Goal: Task Accomplishment & Management: Complete application form

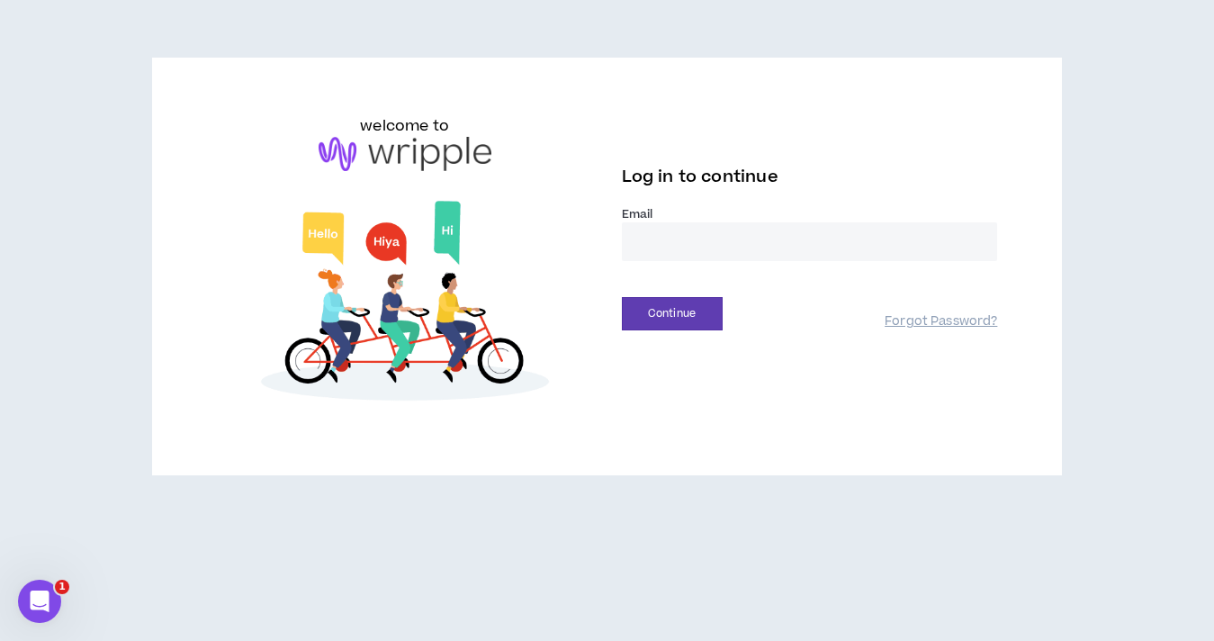
click at [734, 229] on input "email" at bounding box center [810, 241] width 376 height 39
type input "**********"
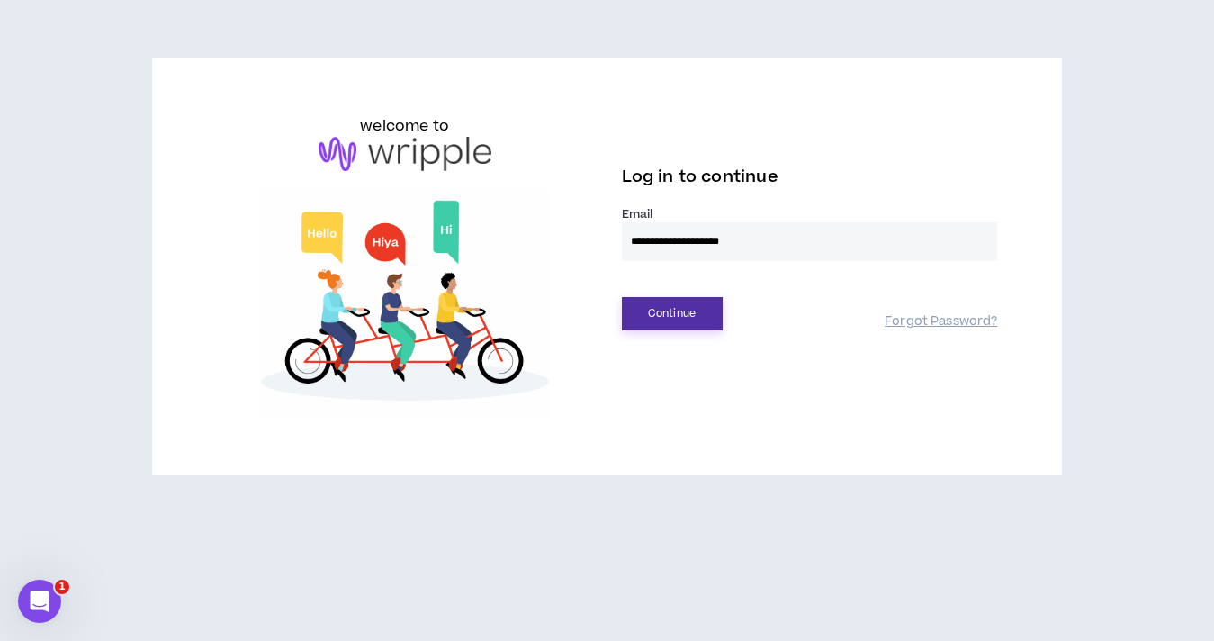
click at [674, 311] on button "Continue" at bounding box center [672, 313] width 101 height 33
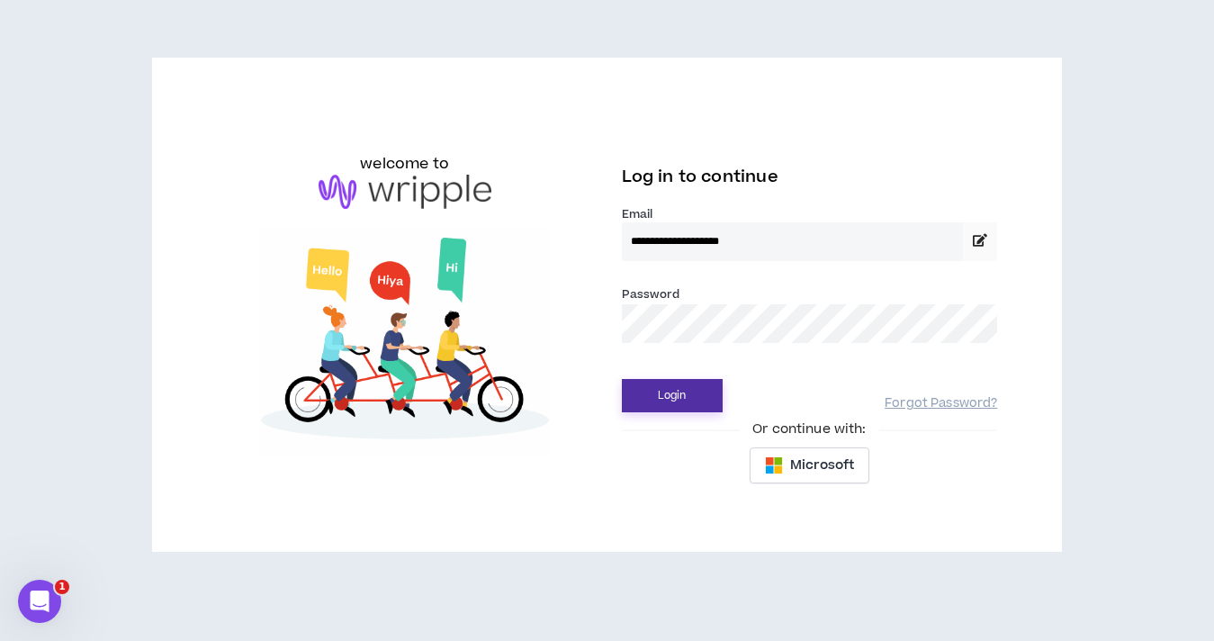
click at [669, 396] on button "Login" at bounding box center [672, 395] width 101 height 33
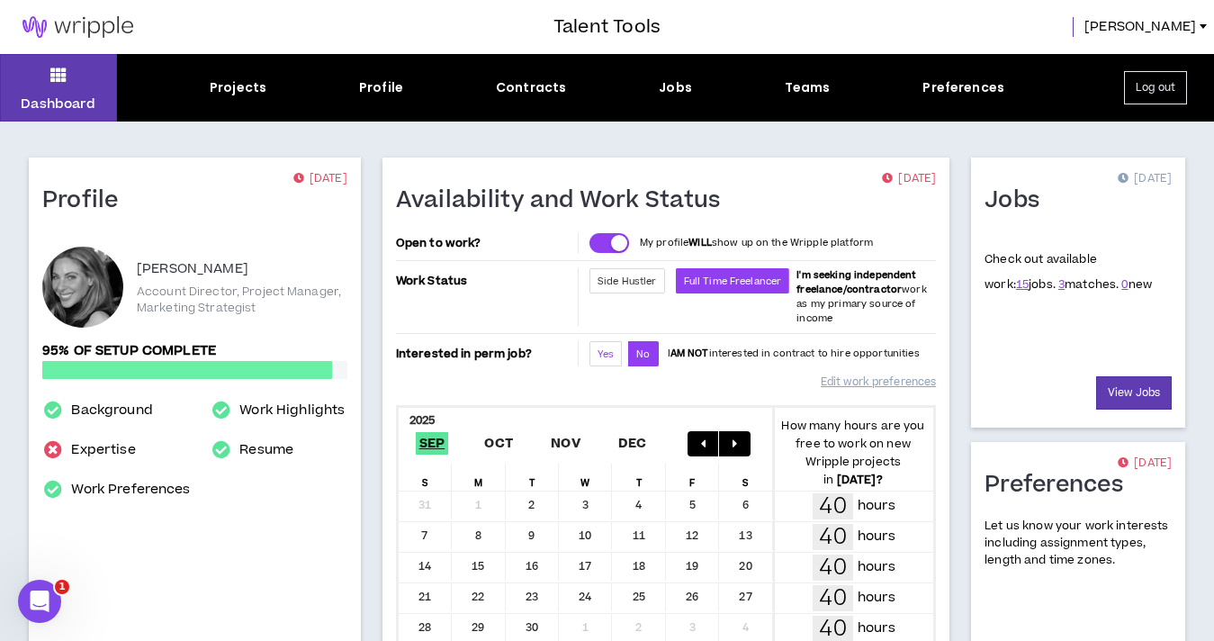
click at [600, 355] on span "Yes" at bounding box center [606, 354] width 16 height 14
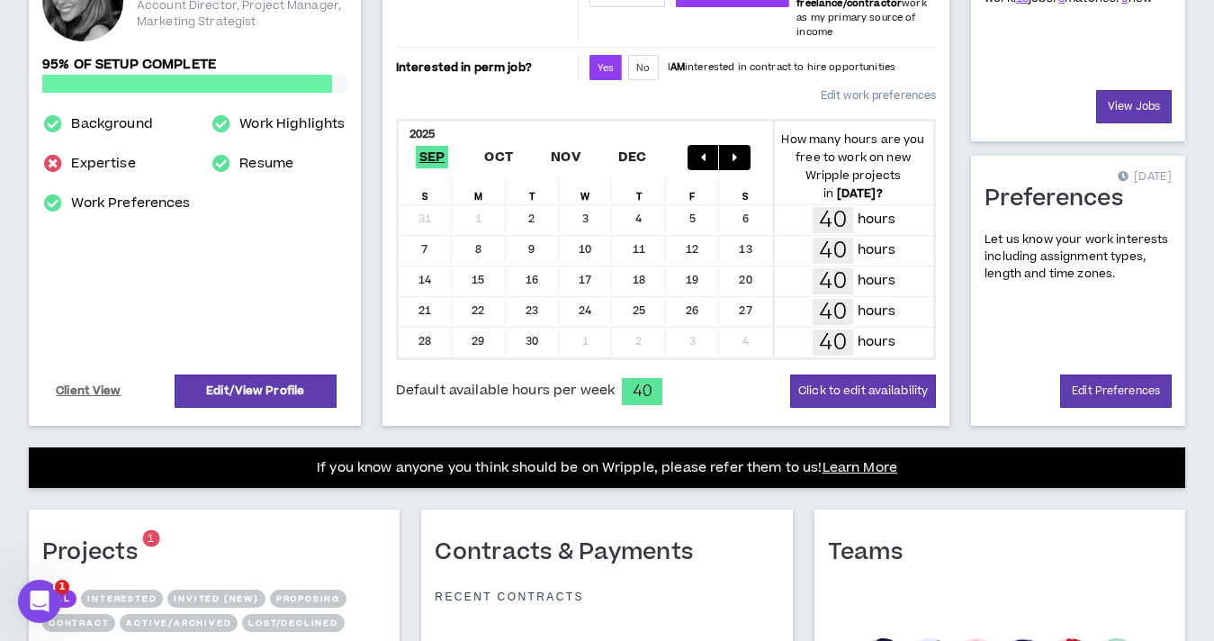
scroll to position [293, 0]
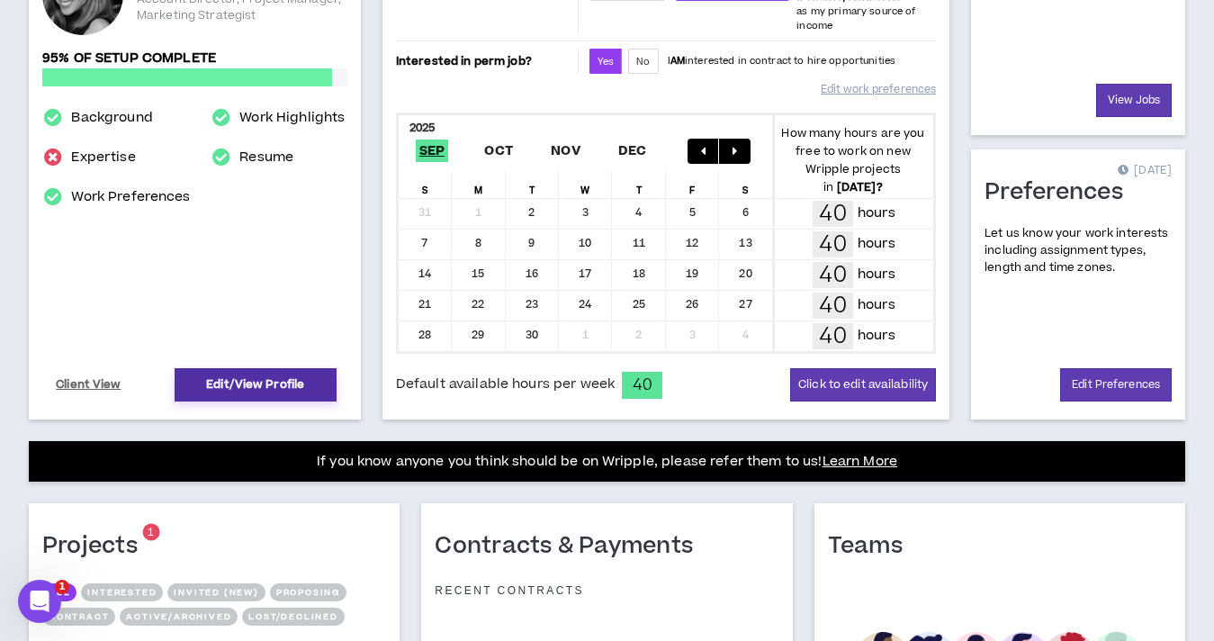
click at [259, 387] on link "Edit/View Profile" at bounding box center [256, 384] width 162 height 33
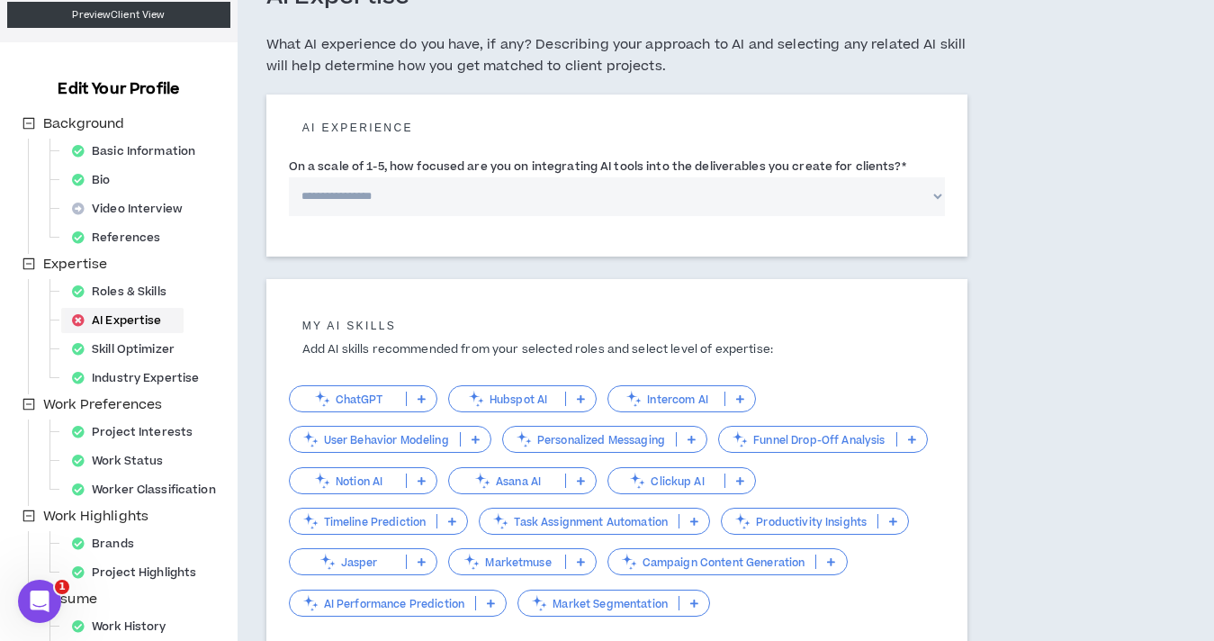
scroll to position [131, 0]
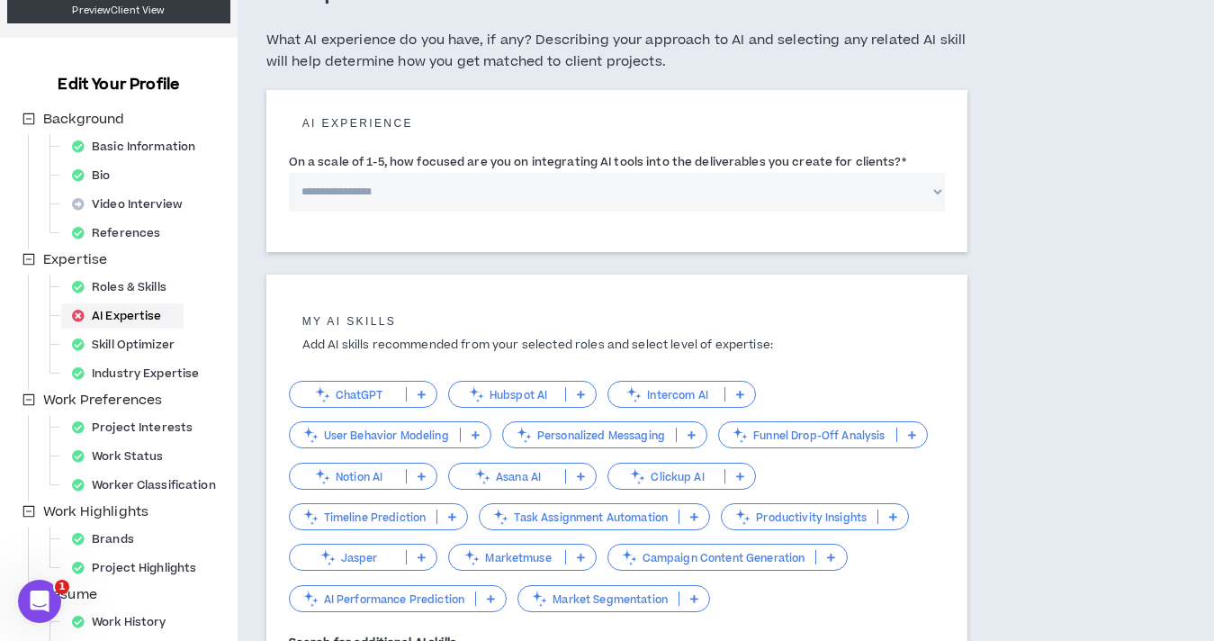
click at [101, 322] on div "AI Expertise" at bounding box center [122, 315] width 115 height 25
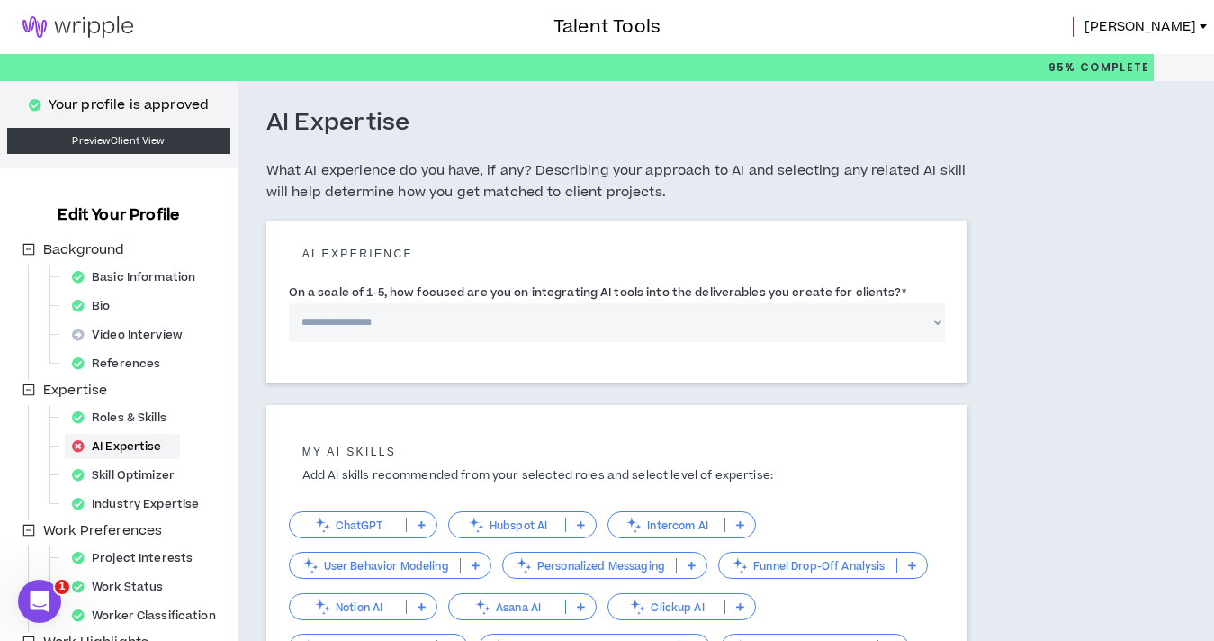
click at [382, 525] on p "ChatGPT" at bounding box center [348, 525] width 116 height 14
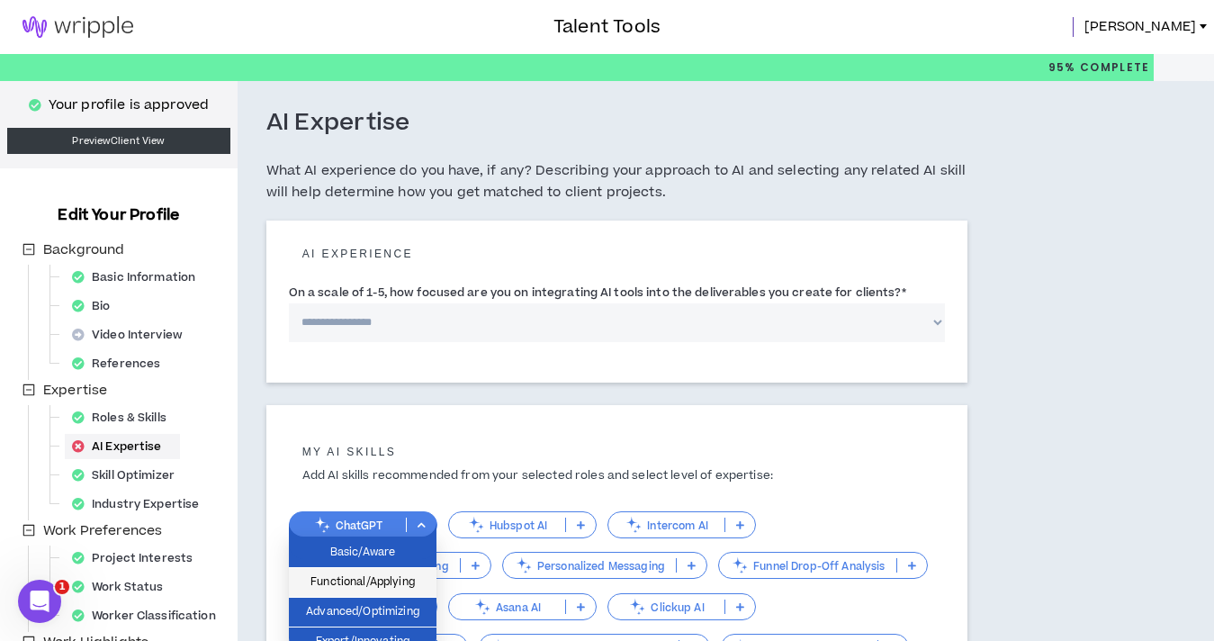
click at [372, 581] on span "Functional/Applying" at bounding box center [363, 582] width 126 height 20
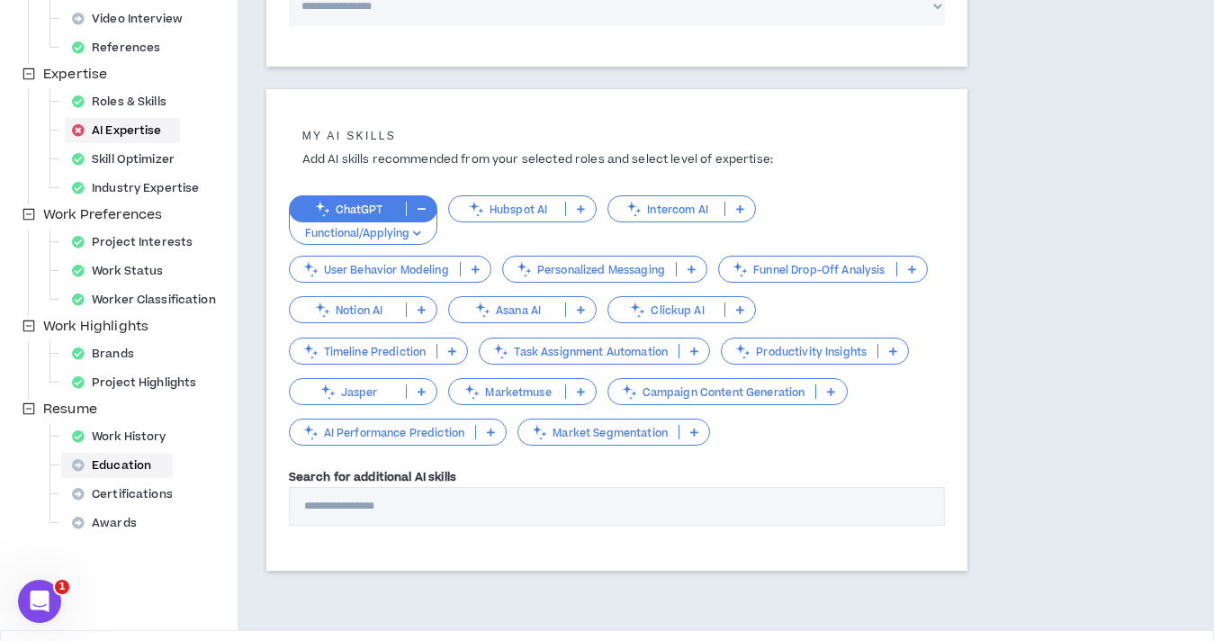
scroll to position [376, 0]
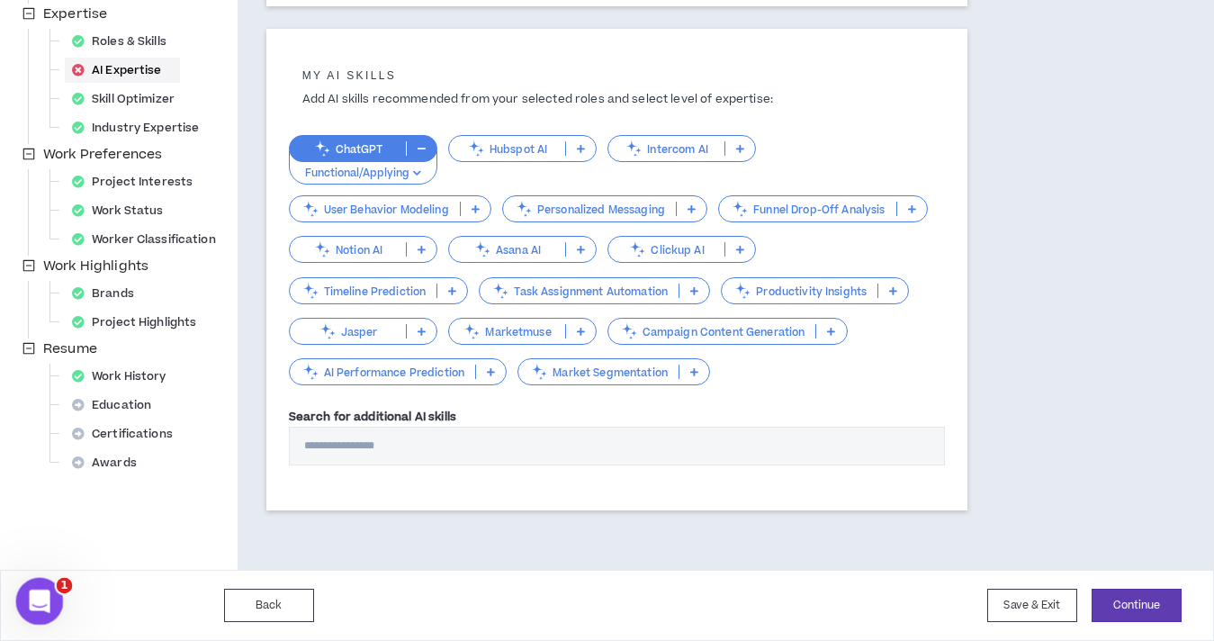
click at [51, 589] on div "Open Intercom Messenger" at bounding box center [36, 598] width 59 height 59
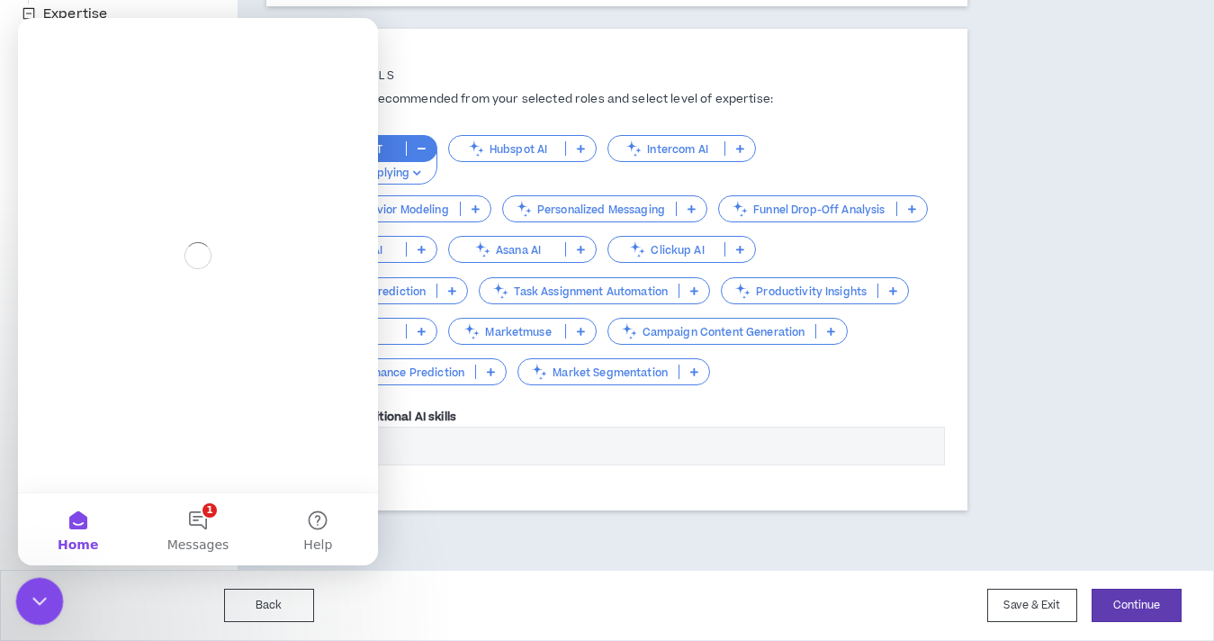
scroll to position [0, 0]
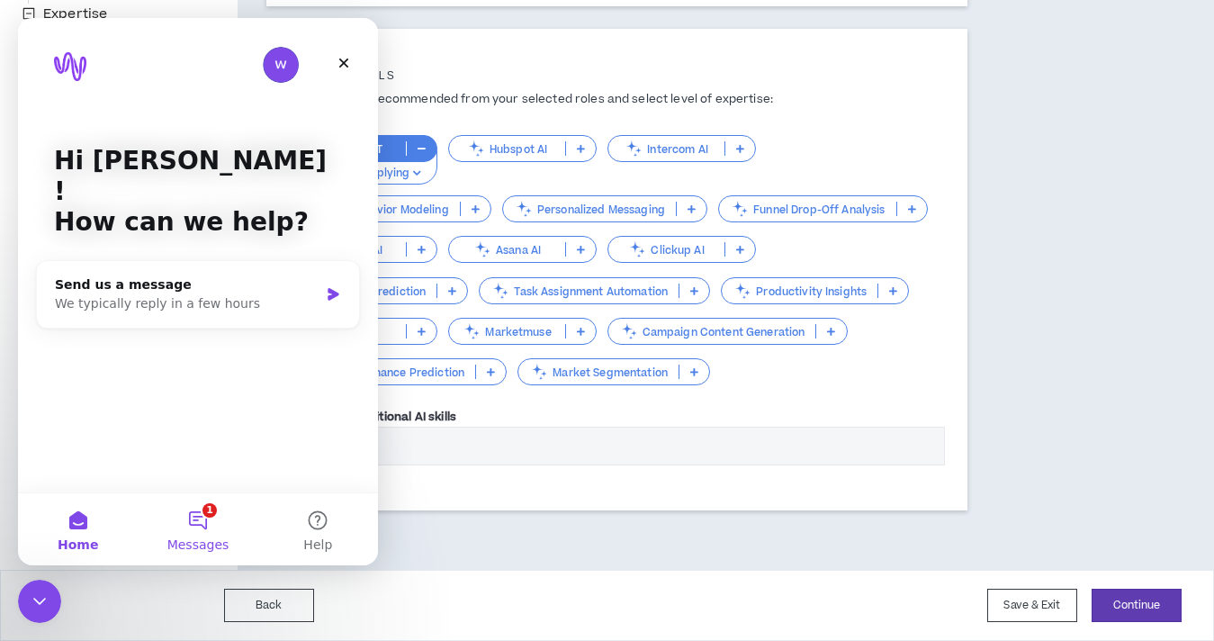
click at [213, 534] on button "1 Messages" at bounding box center [198, 529] width 120 height 72
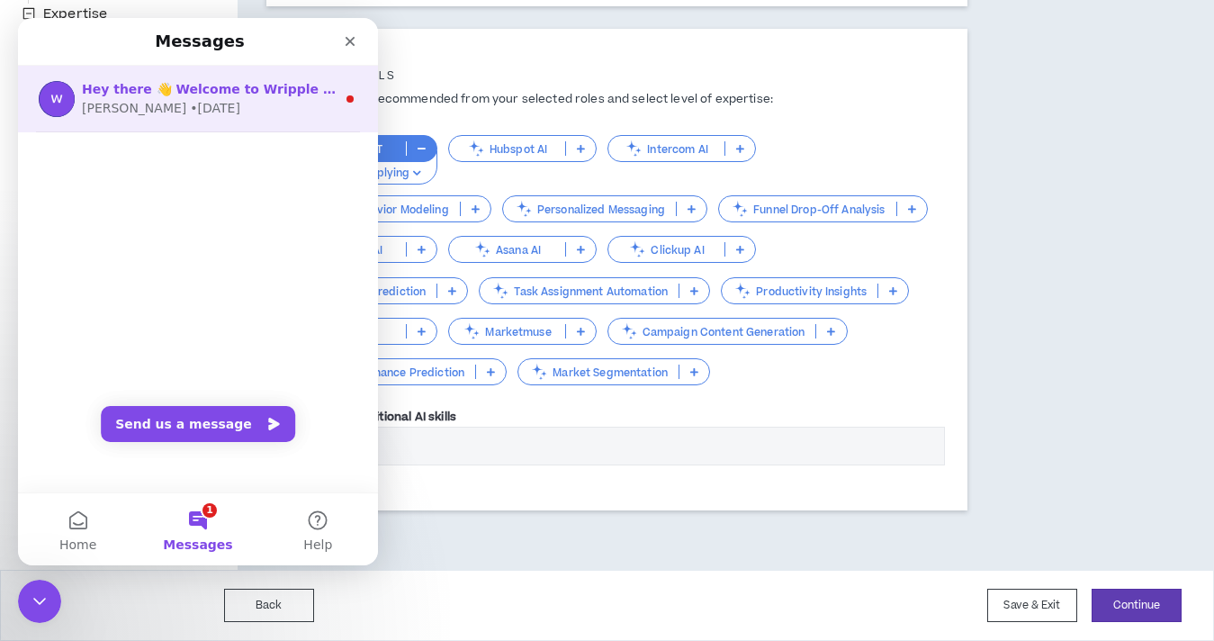
click at [230, 97] on div "Hey there 👋 Welcome to Wripple 🙌 Take a look around! If you have any questions,…" at bounding box center [209, 89] width 254 height 19
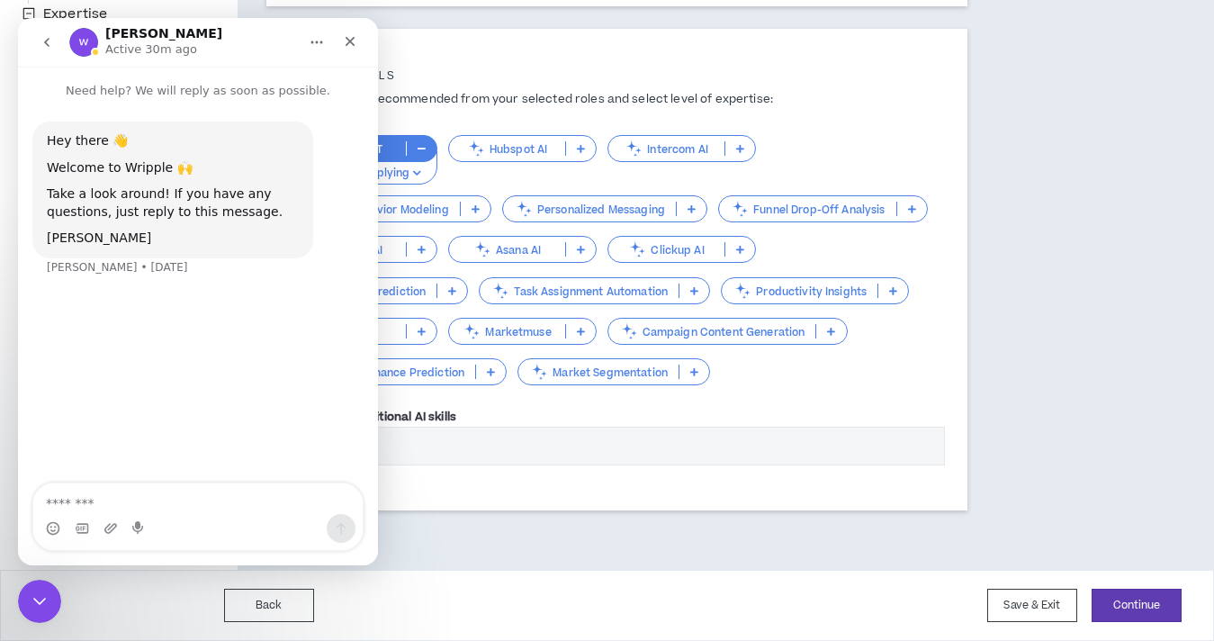
click at [51, 33] on button "go back" at bounding box center [47, 42] width 34 height 34
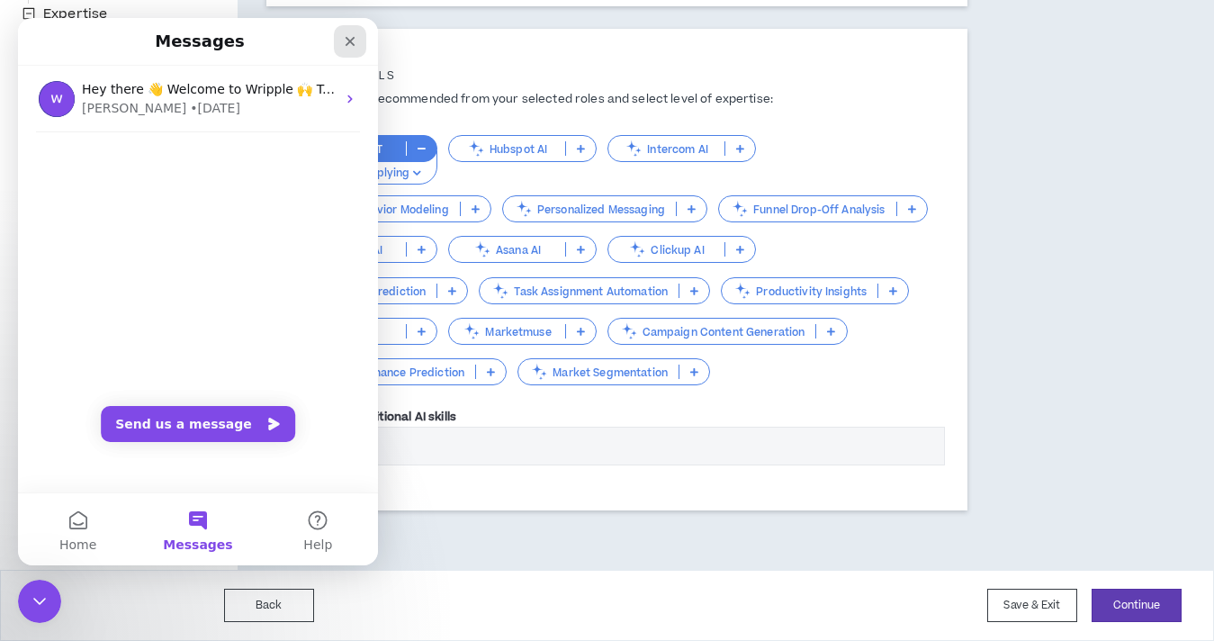
click at [352, 36] on icon "Close" at bounding box center [350, 41] width 14 height 14
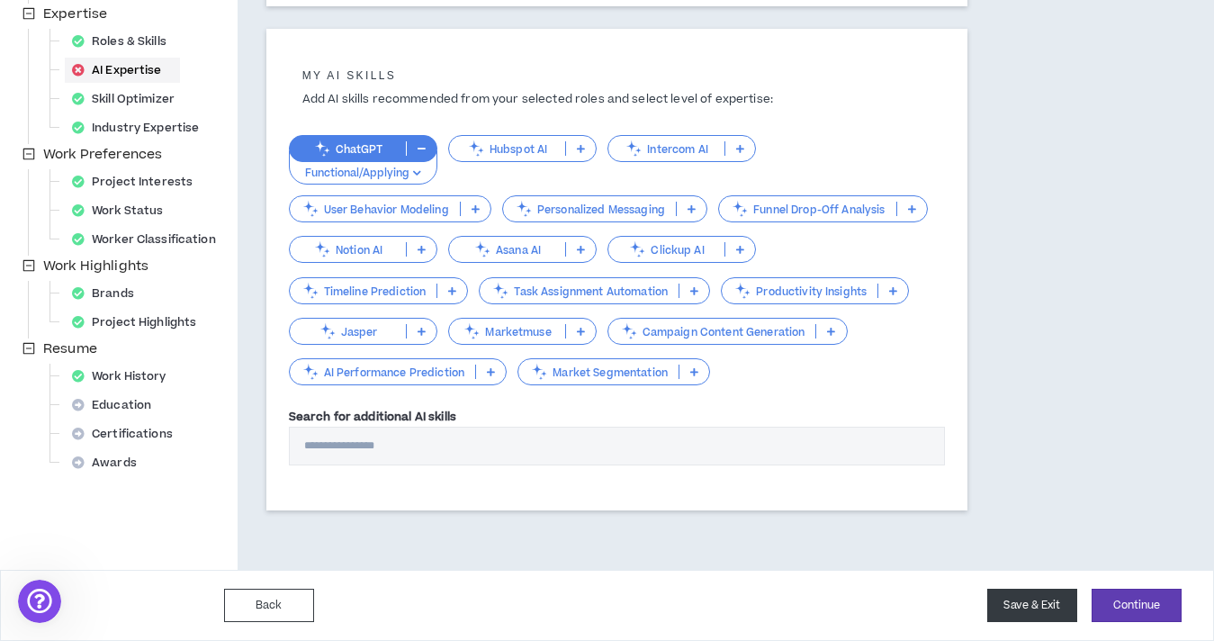
click at [1064, 608] on button "Save & Exit" at bounding box center [1032, 605] width 90 height 33
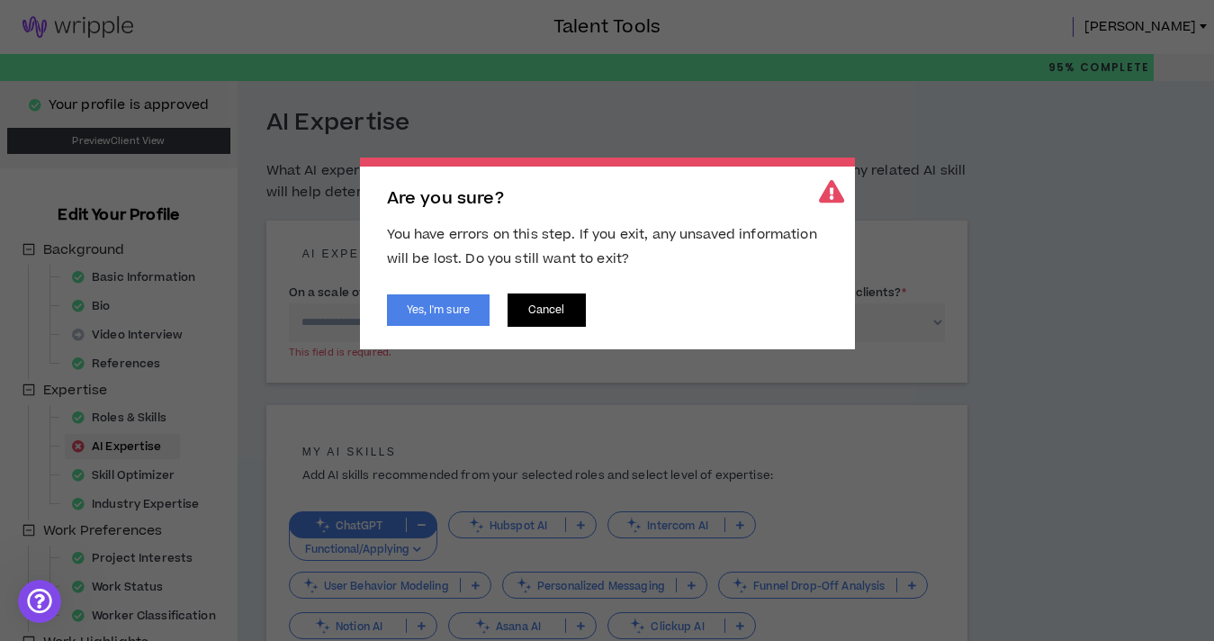
click at [531, 307] on button "Cancel" at bounding box center [547, 309] width 78 height 33
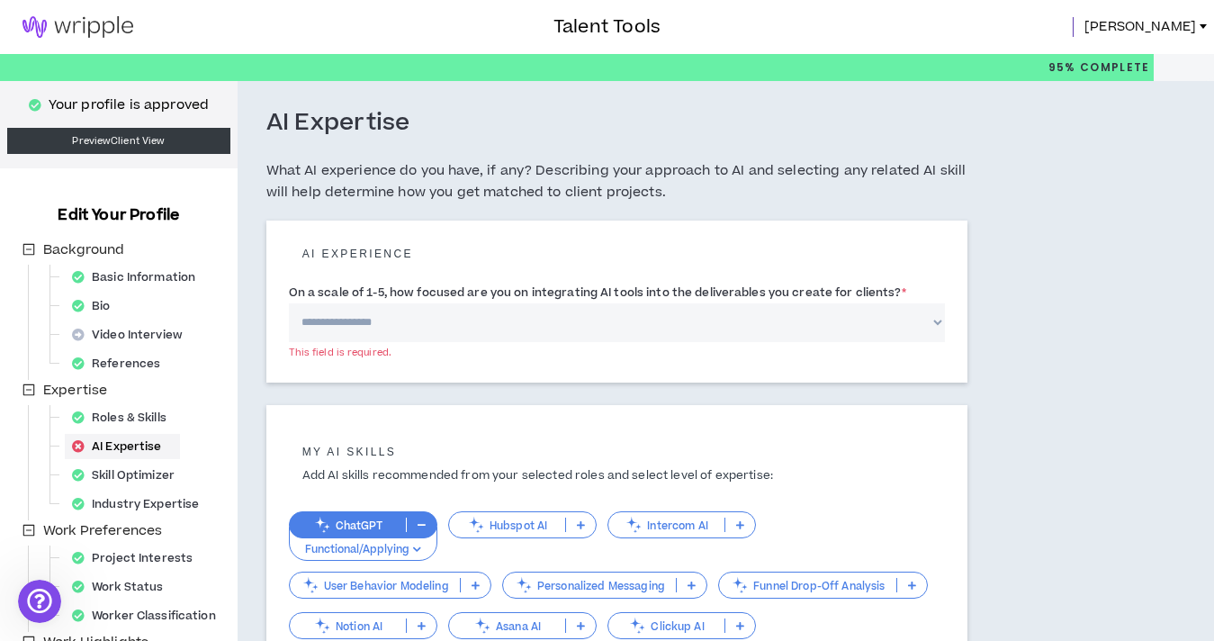
click at [1165, 23] on span "[PERSON_NAME]" at bounding box center [1141, 27] width 112 height 20
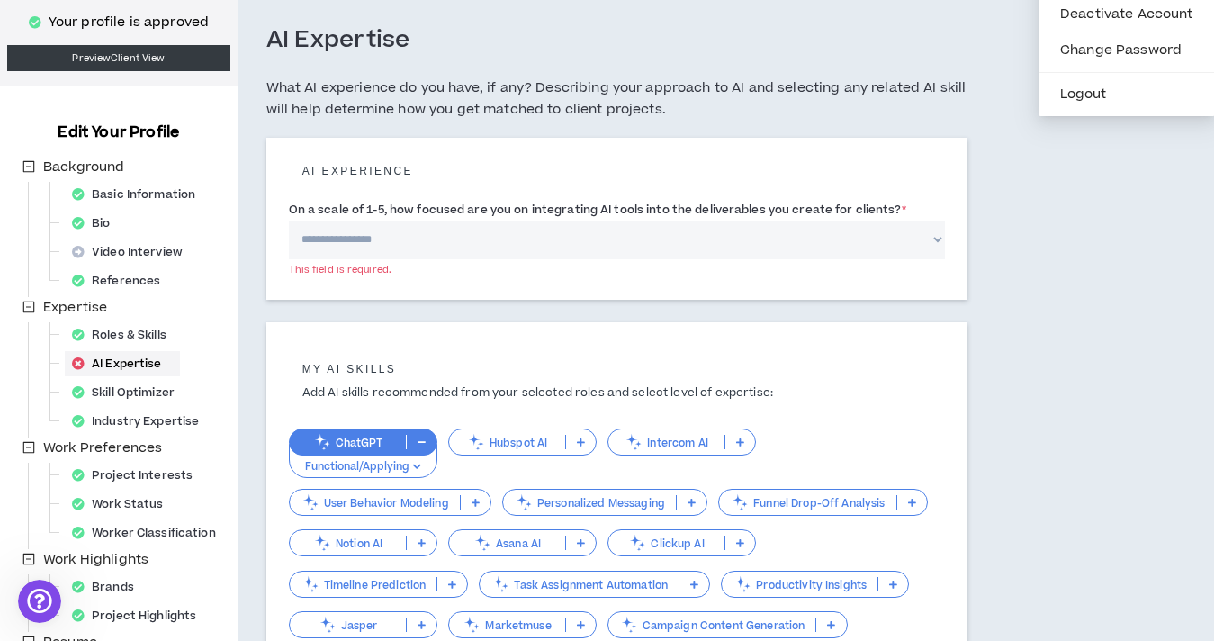
scroll to position [131, 0]
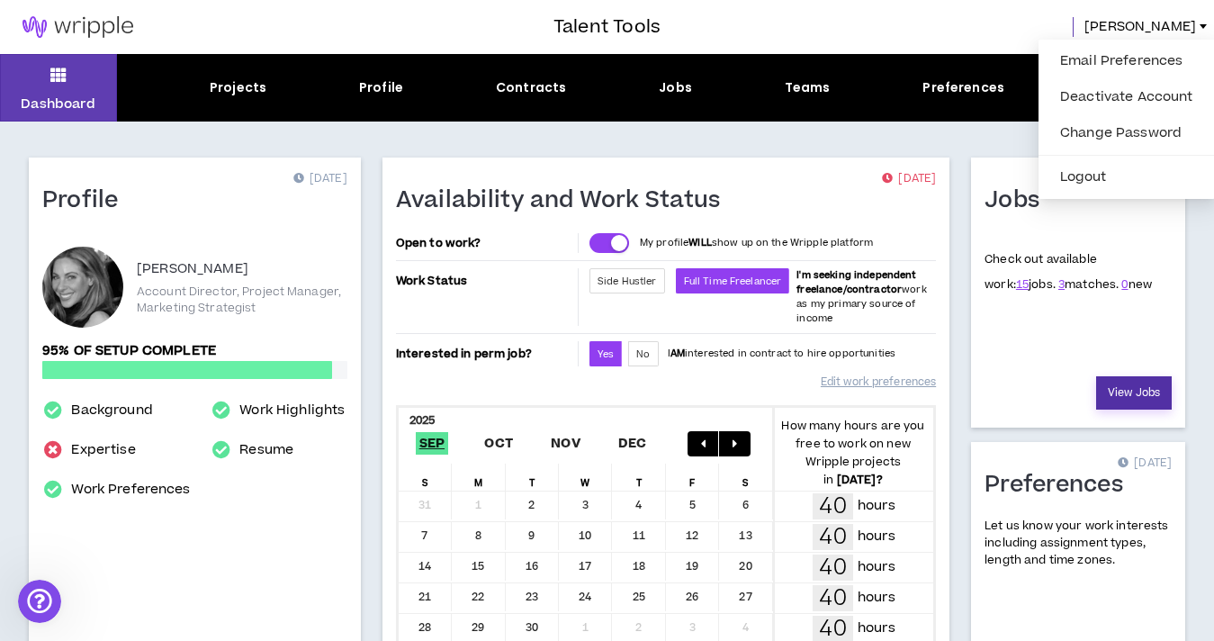
click at [1112, 400] on link "View Jobs" at bounding box center [1134, 392] width 76 height 33
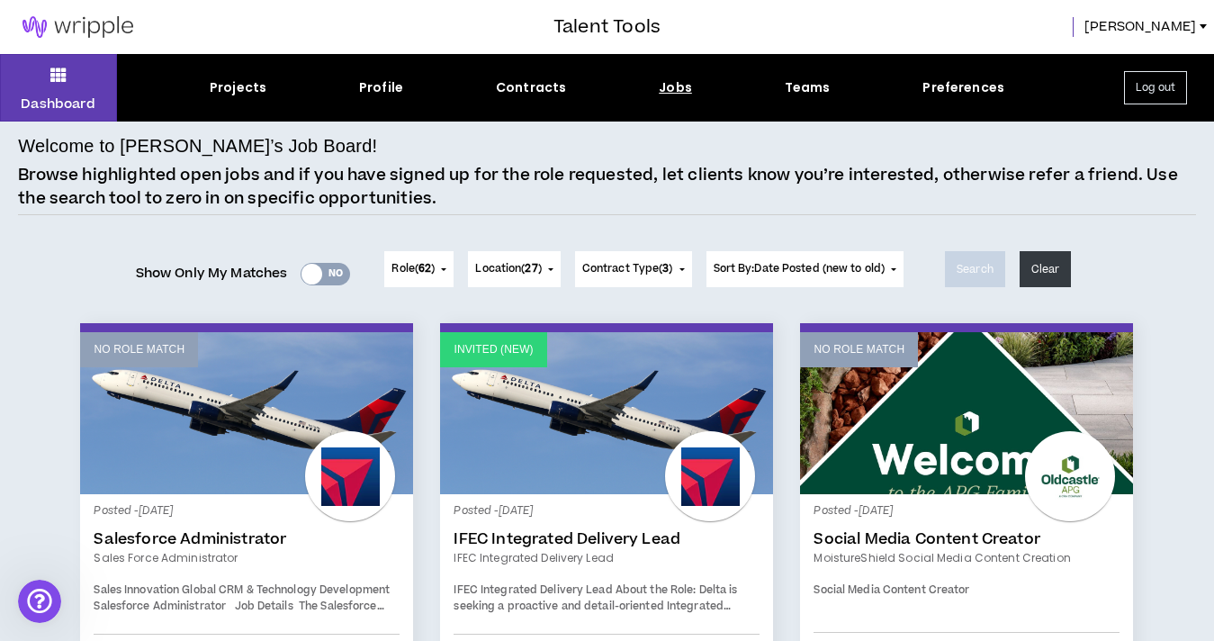
click at [519, 405] on link "Invited (new)" at bounding box center [606, 413] width 333 height 162
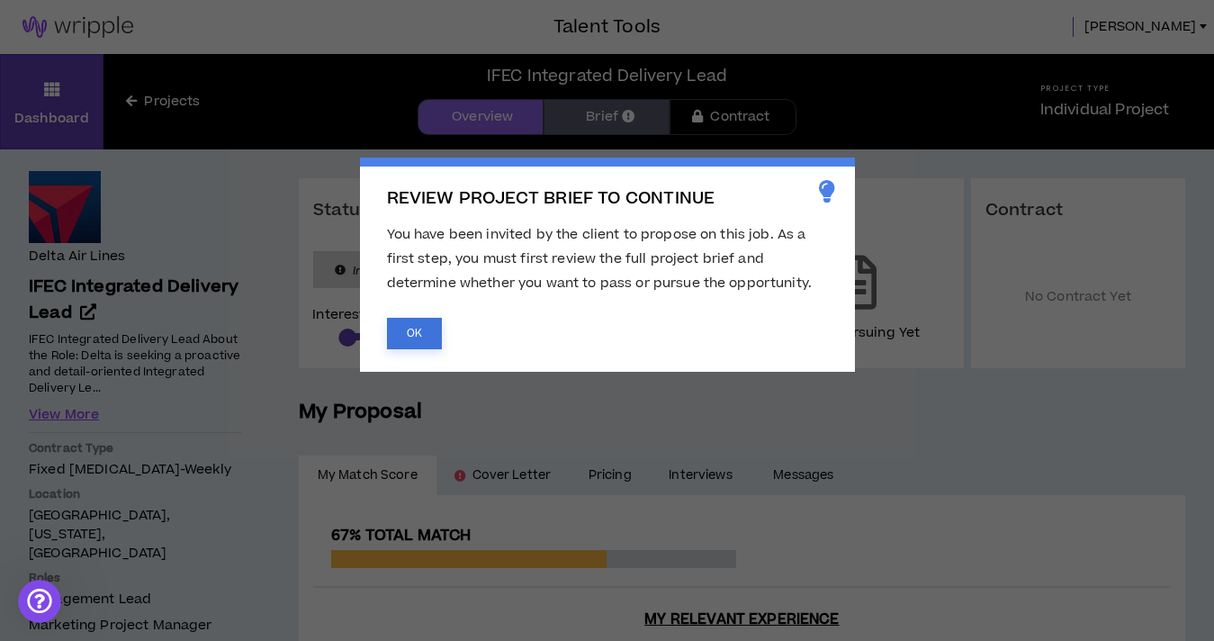
click at [425, 320] on button "OK" at bounding box center [414, 334] width 55 height 32
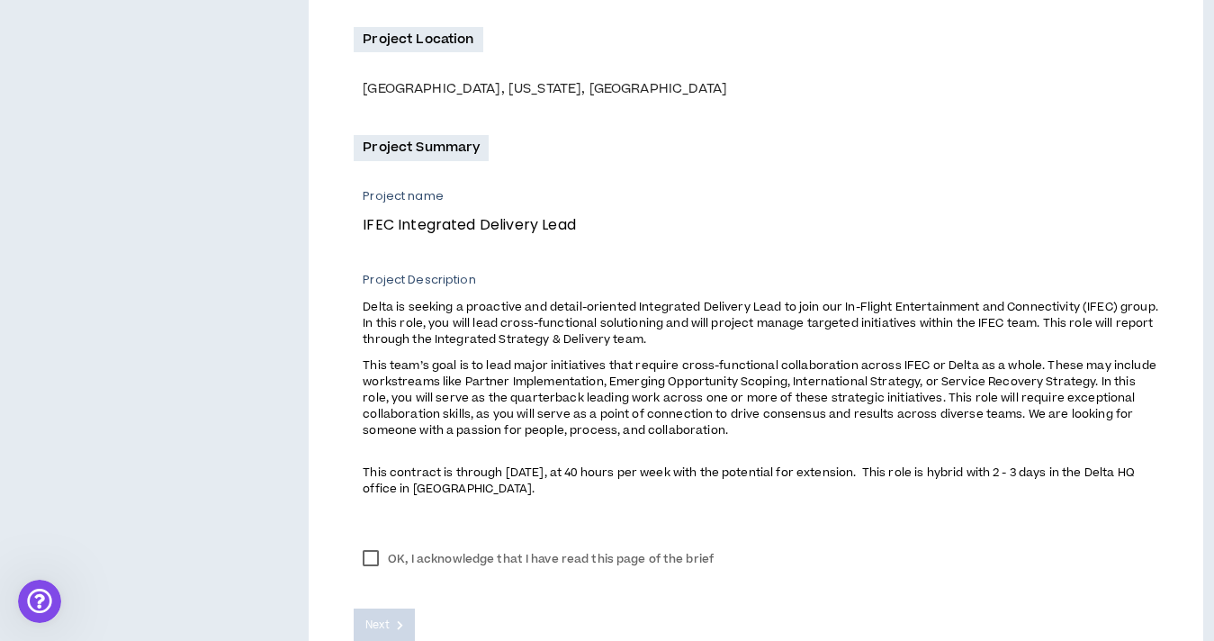
scroll to position [526, 0]
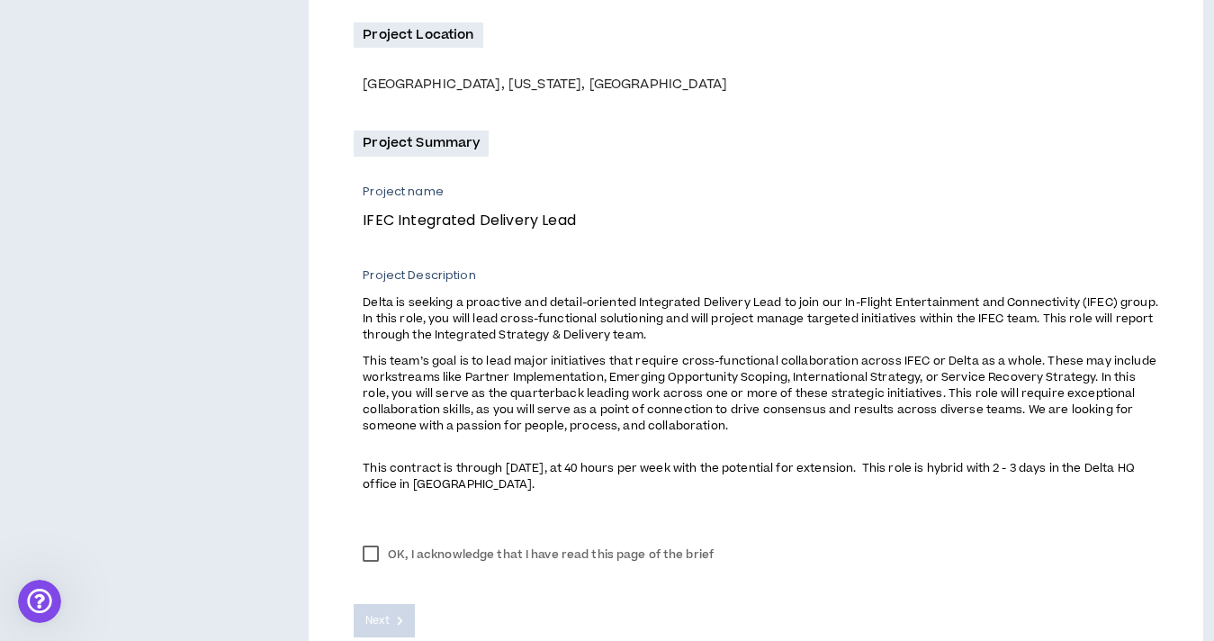
click at [371, 553] on label "OK, I acknowledge that I have read this page of the brief" at bounding box center [538, 554] width 369 height 27
click at [384, 625] on span "Next" at bounding box center [376, 620] width 23 height 17
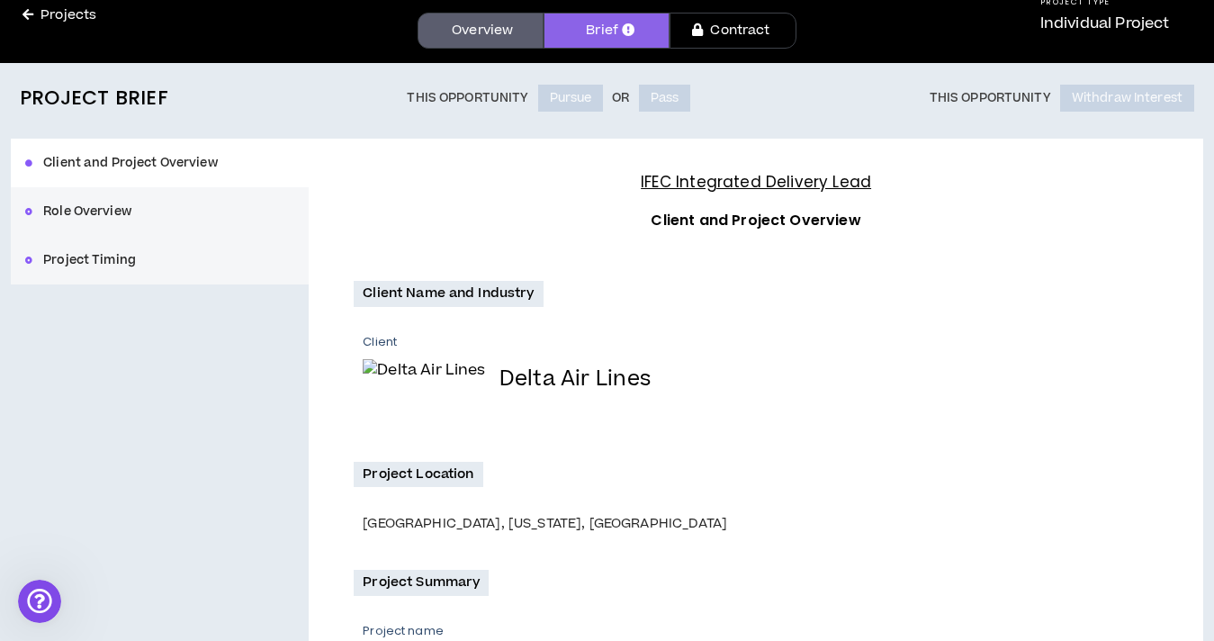
scroll to position [83, 0]
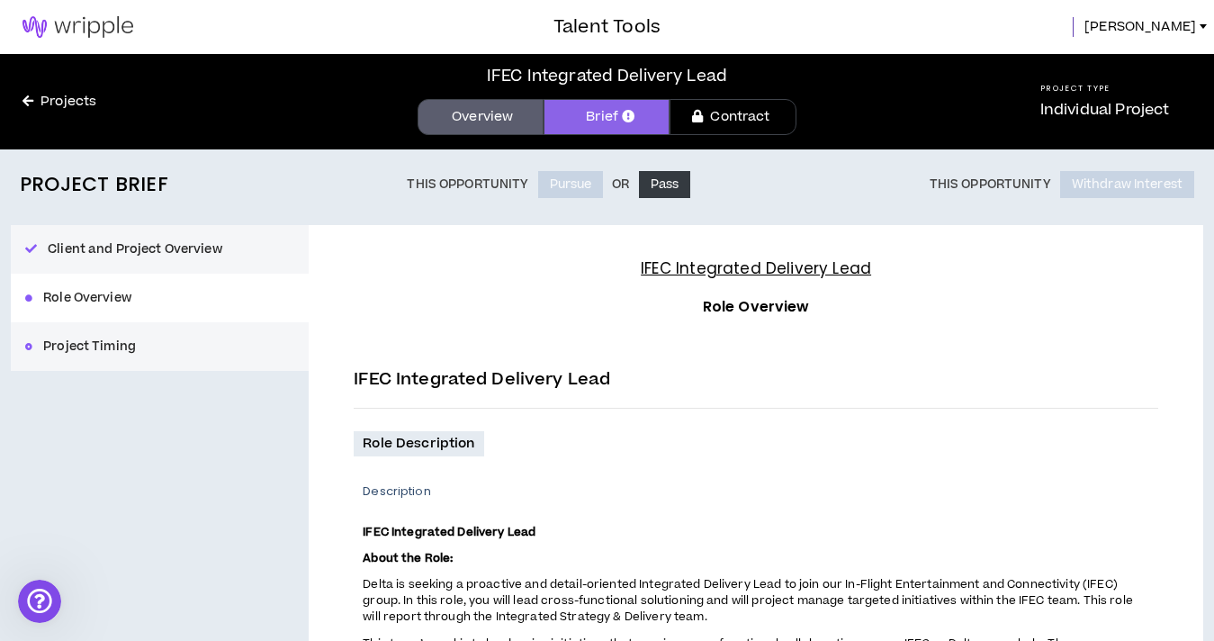
click at [96, 305] on div "Client and Project Overview Role Overview Project Timing" at bounding box center [160, 298] width 298 height 146
click at [1175, 28] on span "[PERSON_NAME]" at bounding box center [1141, 27] width 112 height 20
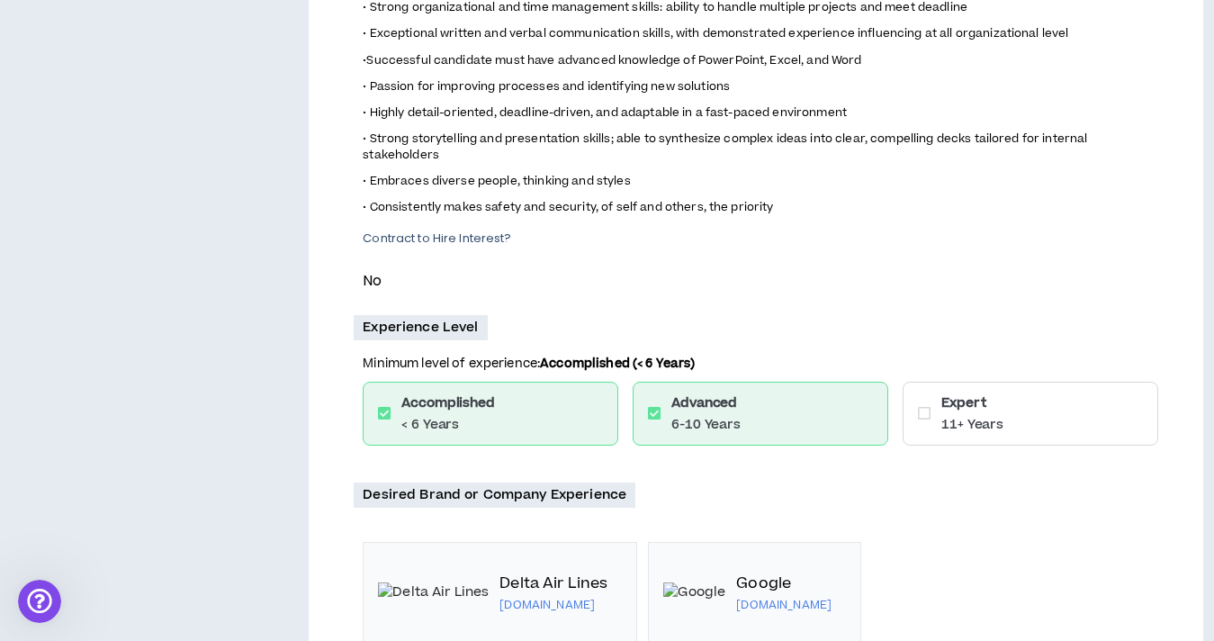
scroll to position [1088, 0]
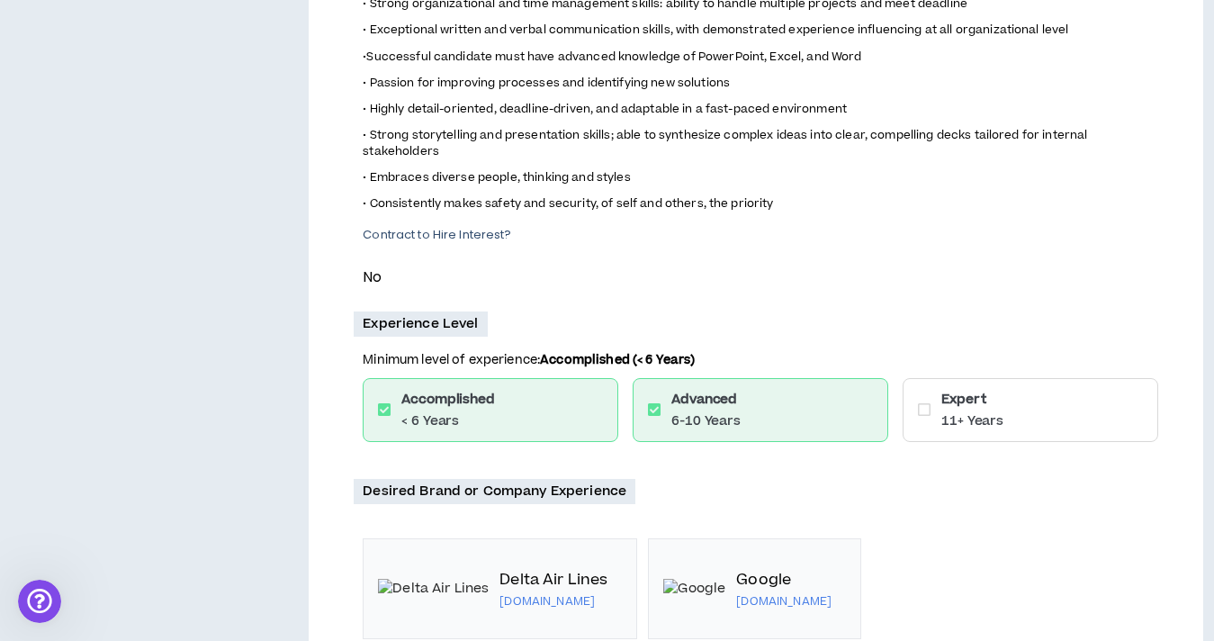
click at [419, 330] on p "Experience Level" at bounding box center [420, 323] width 133 height 25
click at [378, 237] on p "Contract to Hire Interest?" at bounding box center [761, 235] width 796 height 16
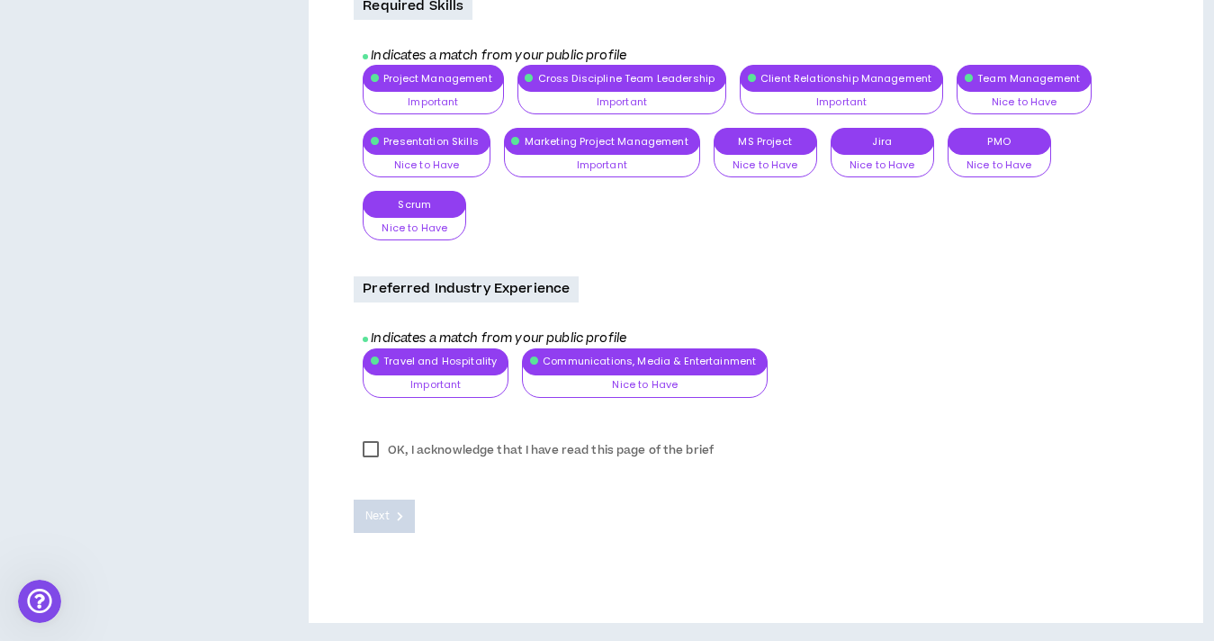
scroll to position [2019, 0]
click at [374, 454] on label "OK, I acknowledge that I have read this page of the brief" at bounding box center [538, 450] width 369 height 27
click at [365, 513] on span "Next" at bounding box center [376, 516] width 23 height 17
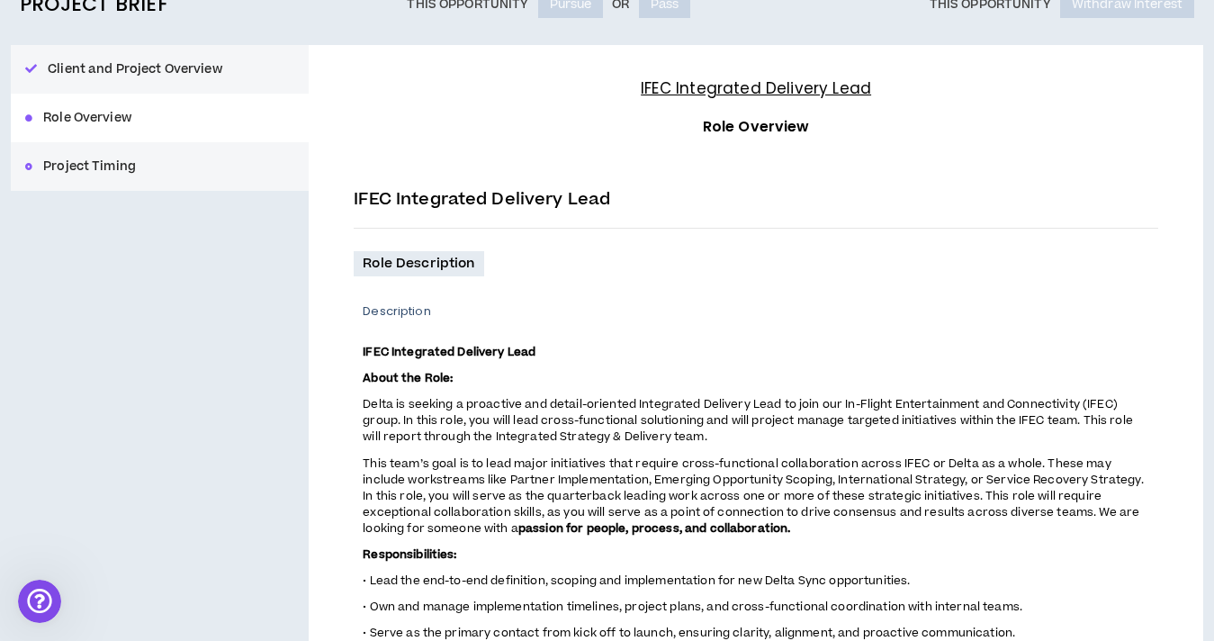
scroll to position [0, 0]
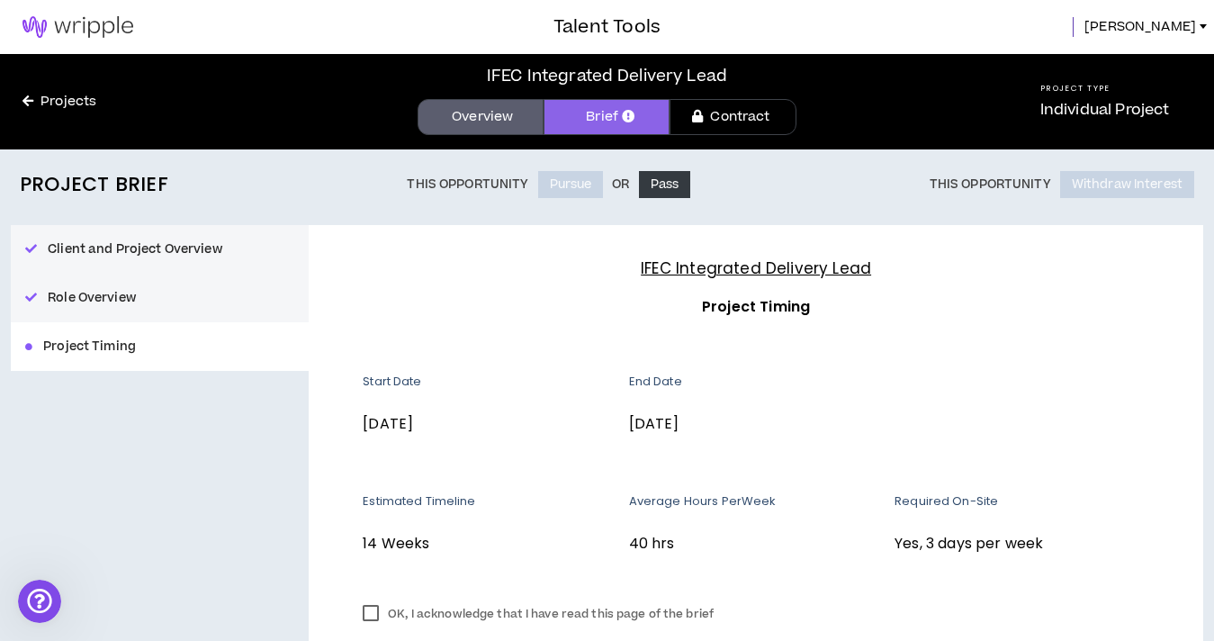
scroll to position [164, 0]
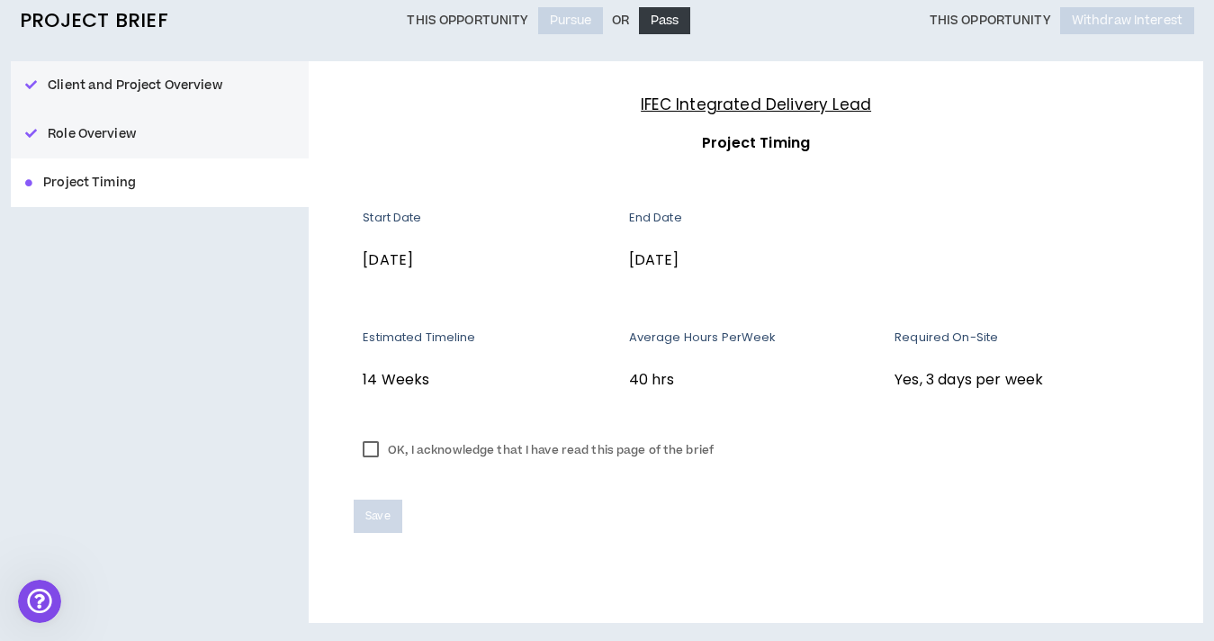
click at [367, 448] on label "OK, I acknowledge that I have read this page of the brief" at bounding box center [538, 450] width 369 height 27
click at [381, 532] on button "Save" at bounding box center [378, 516] width 48 height 33
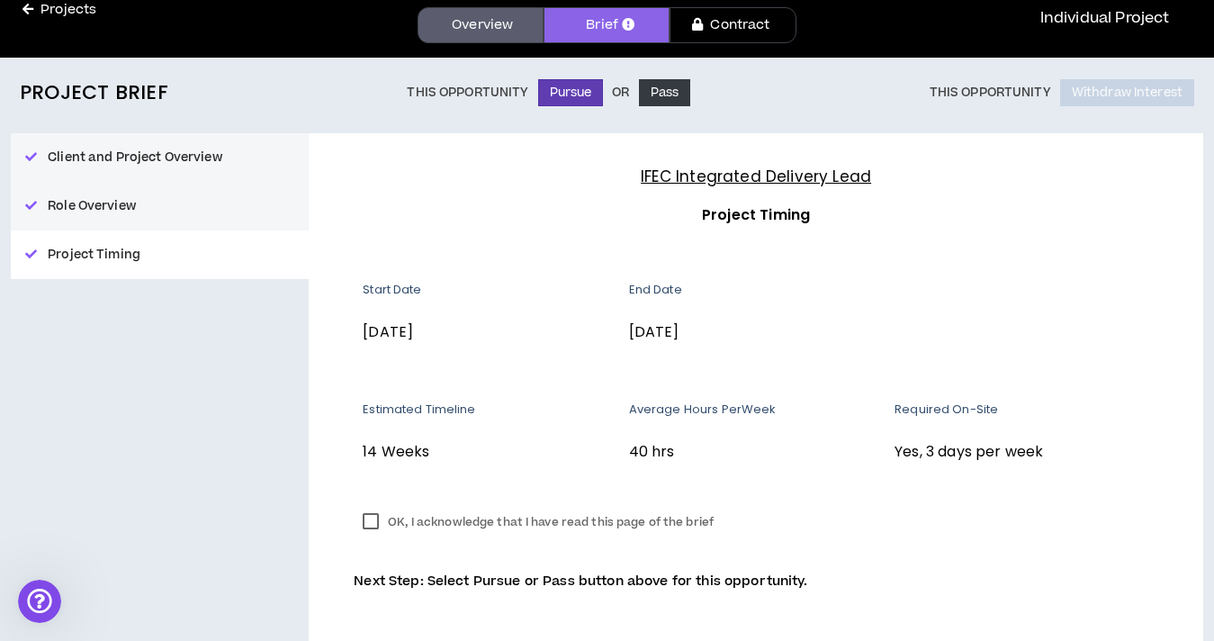
scroll to position [151, 0]
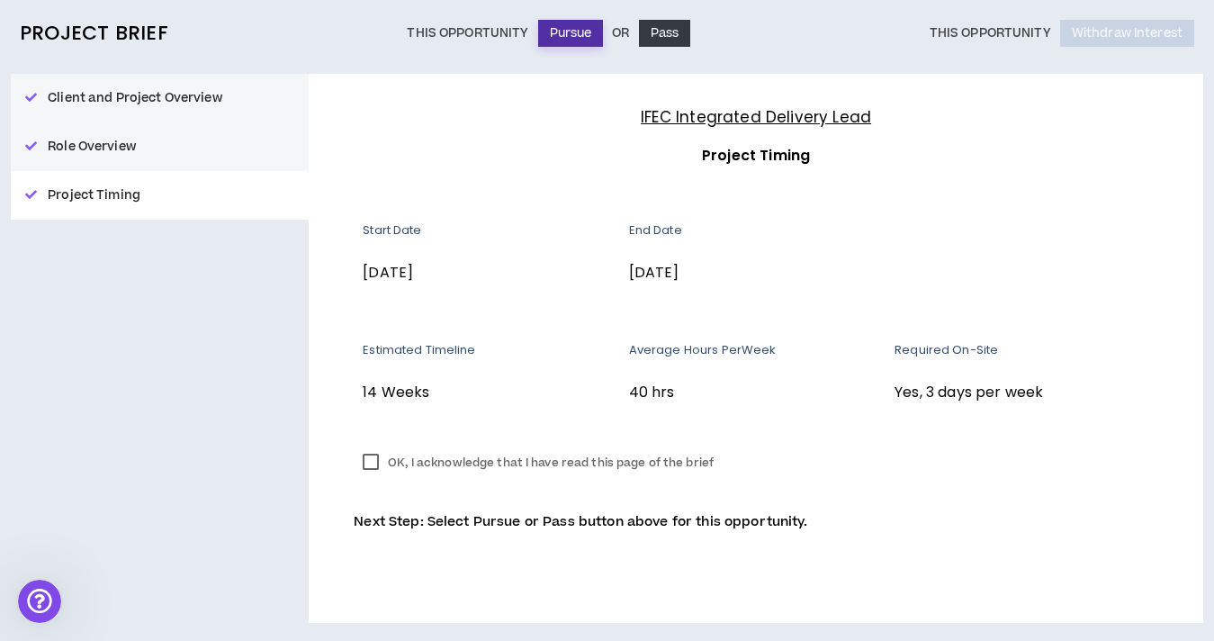
click at [581, 31] on button "Pursue" at bounding box center [571, 33] width 66 height 27
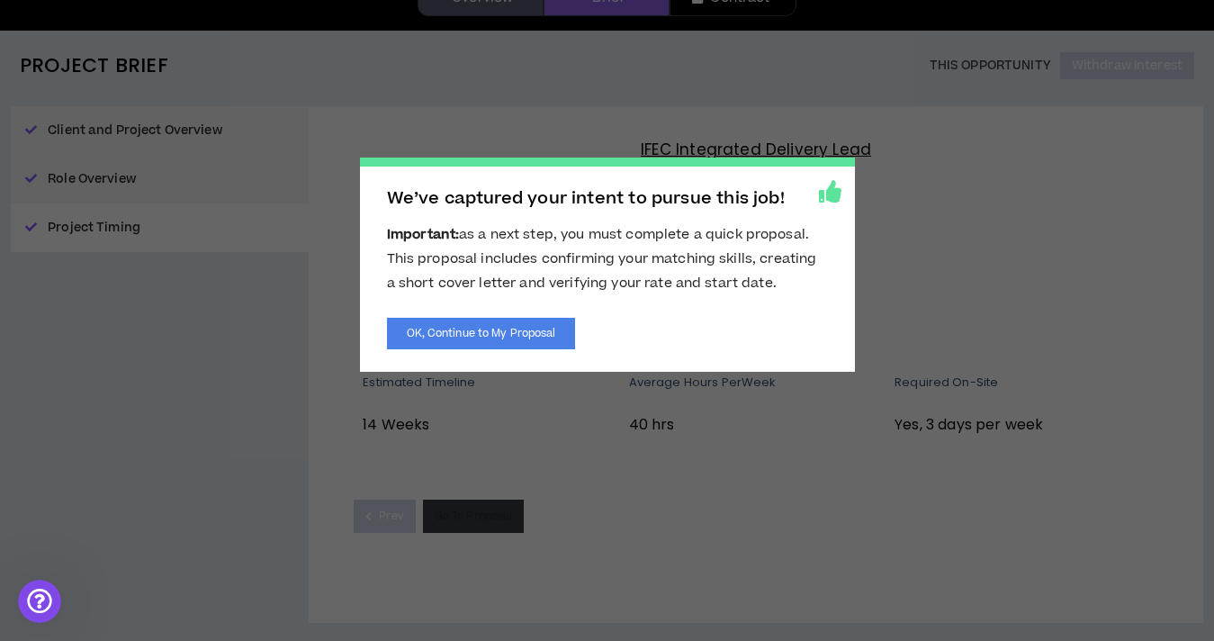
scroll to position [119, 0]
click at [519, 345] on button "OK, Continue to My Proposal" at bounding box center [481, 334] width 189 height 32
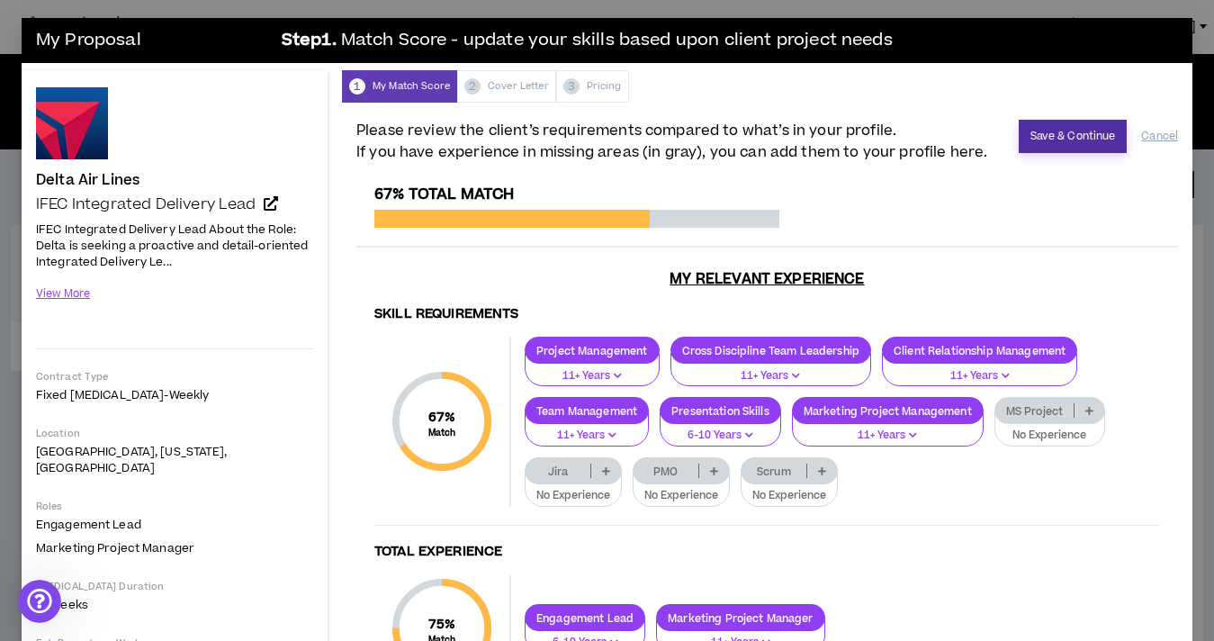
click at [1076, 146] on button "Save & Continue" at bounding box center [1073, 136] width 109 height 33
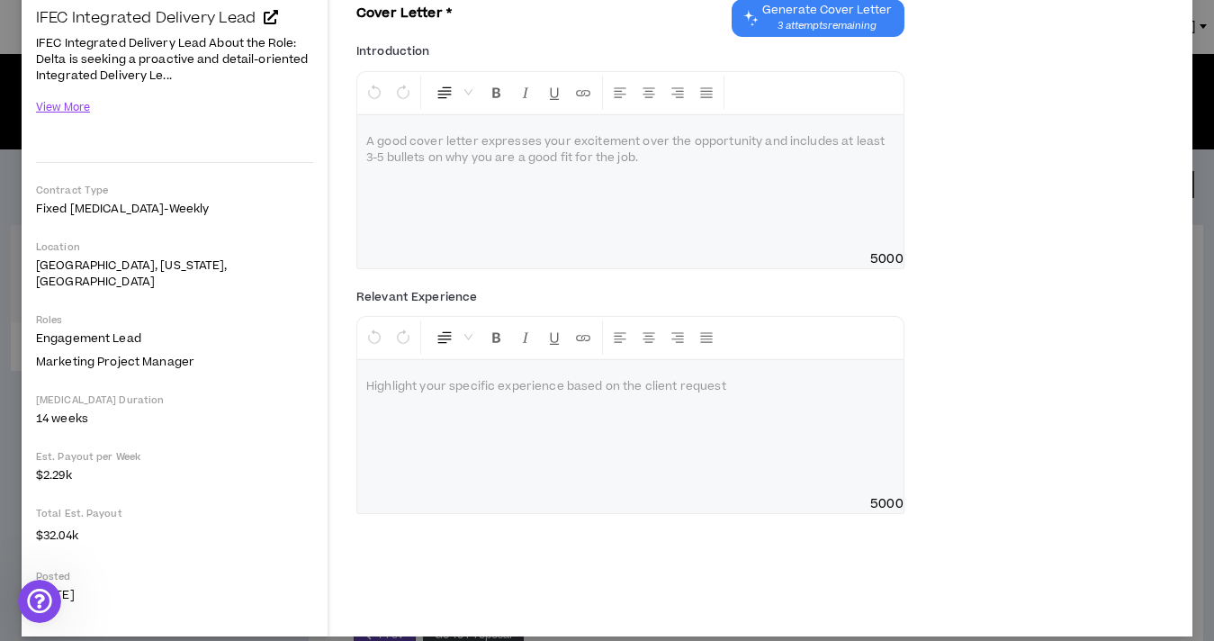
scroll to position [187, 0]
